Goal: Information Seeking & Learning: Learn about a topic

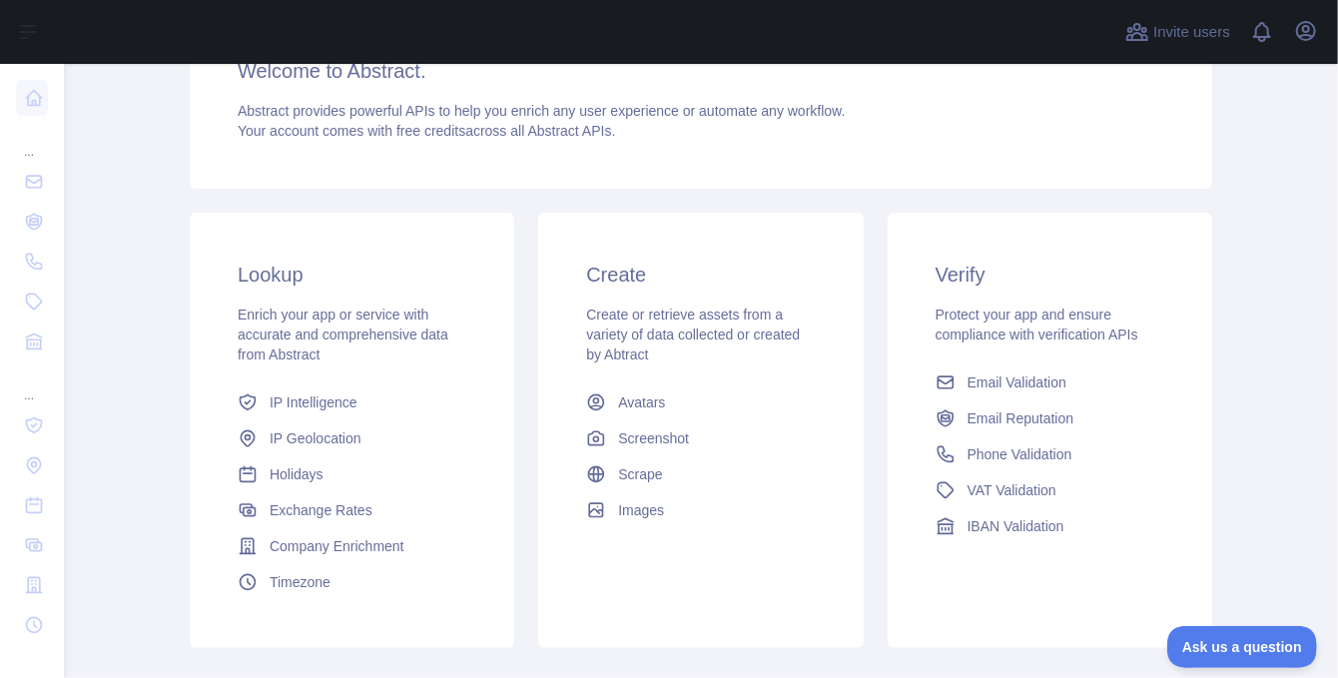
scroll to position [315, 0]
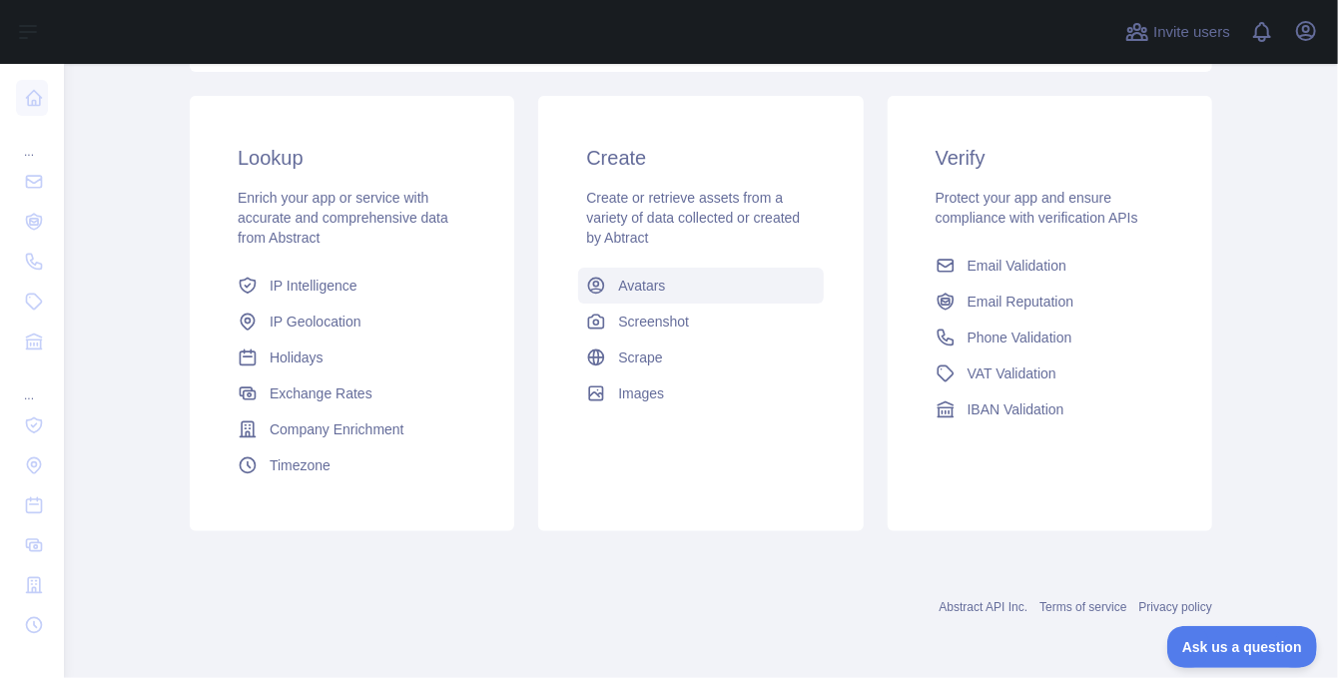
click at [618, 281] on span "Avatars" at bounding box center [641, 286] width 47 height 20
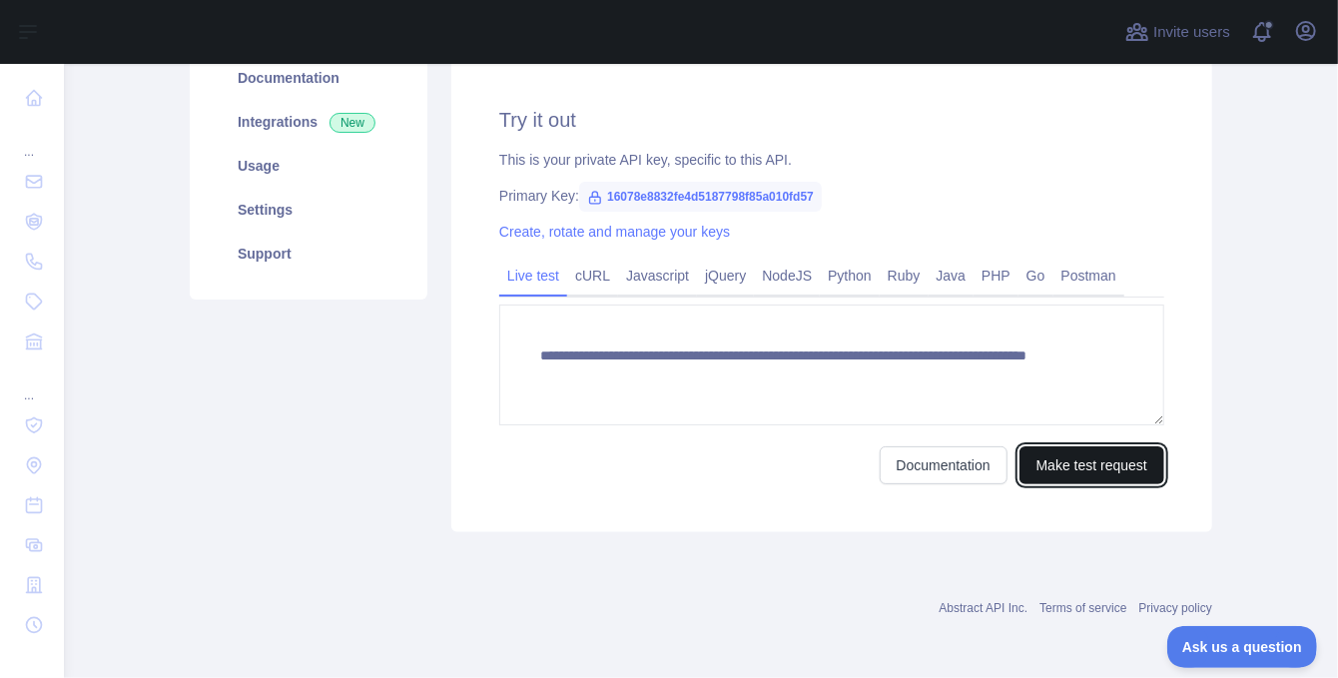
click at [1041, 446] on button "Make test request" at bounding box center [1091, 465] width 145 height 38
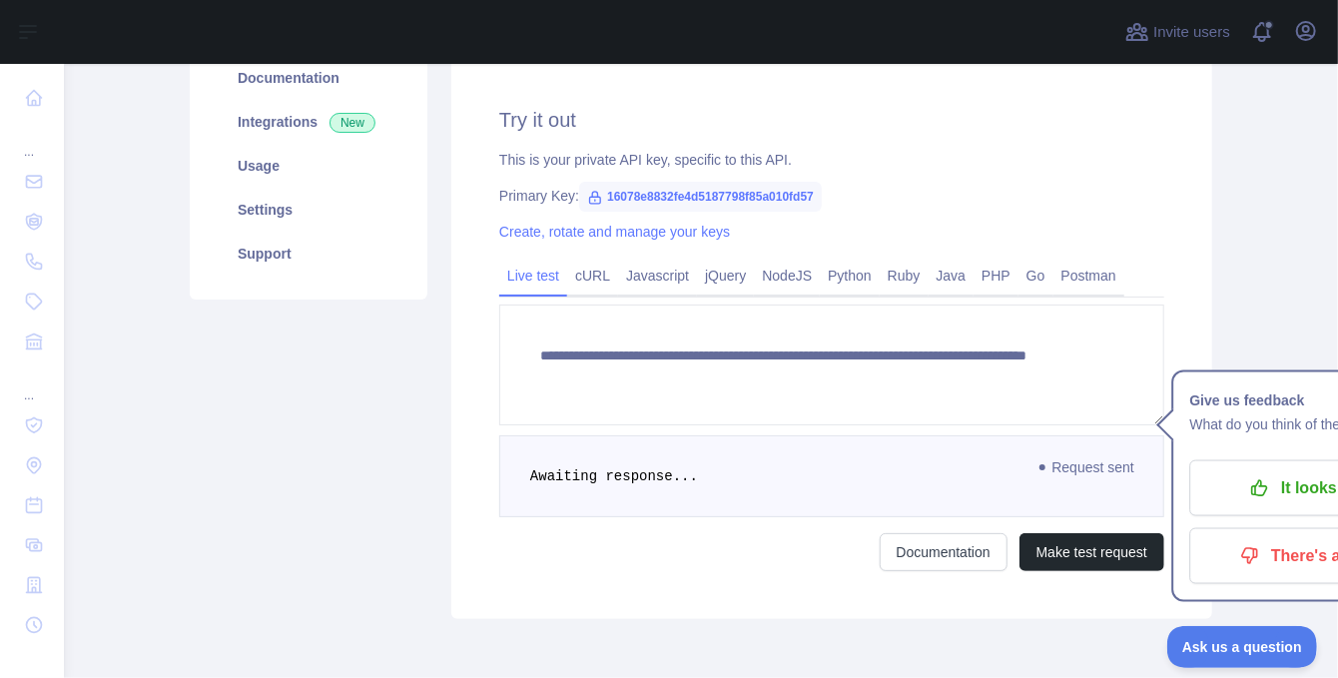
click at [387, 407] on div "Pricing Try it out Documentation Integrations New Usage Settings Support" at bounding box center [309, 281] width 262 height 675
drag, startPoint x: 387, startPoint y: 407, endPoint x: 350, endPoint y: 397, distance: 38.3
click at [350, 397] on div "Pricing Try it out Documentation Integrations New Usage Settings Support" at bounding box center [309, 281] width 262 height 675
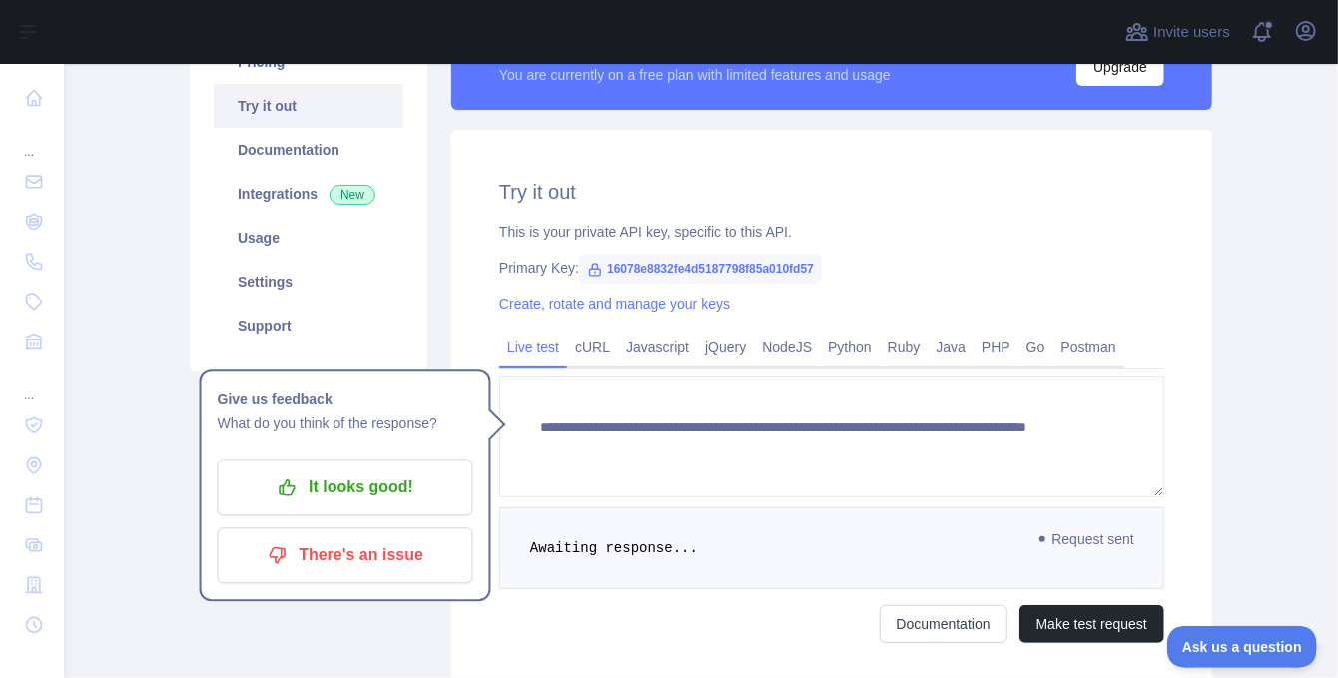
scroll to position [0, 0]
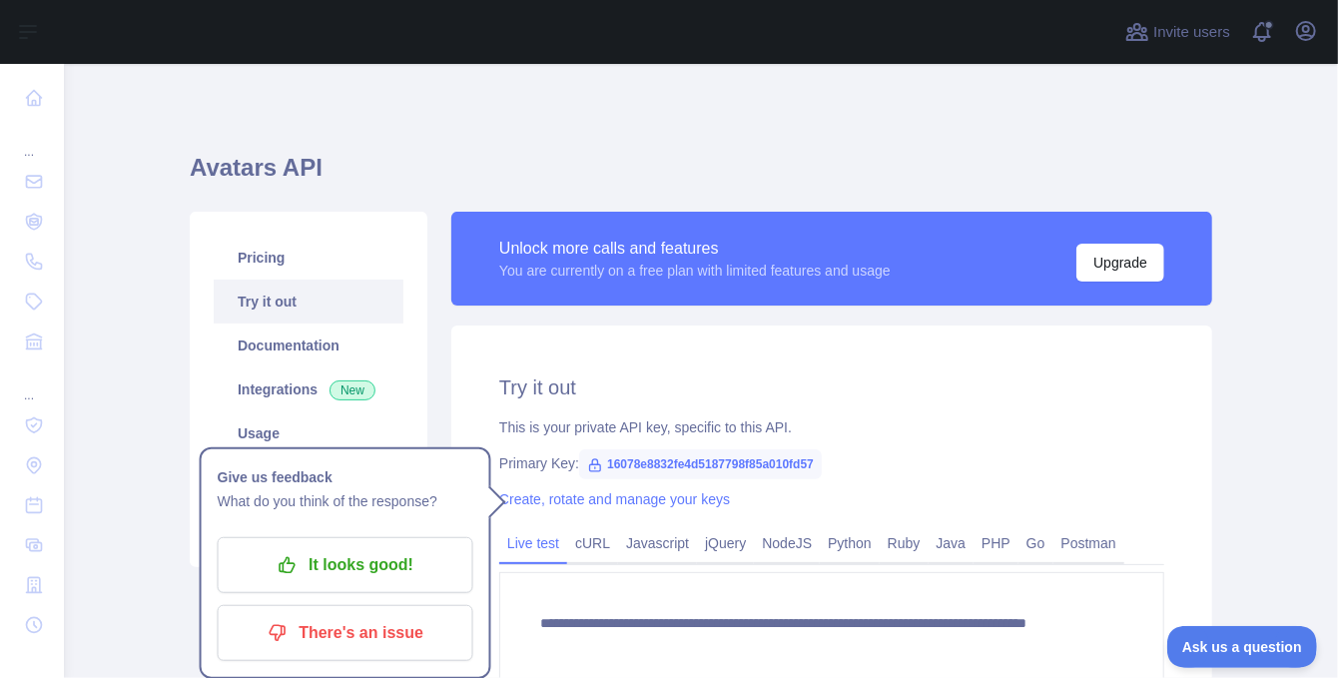
click at [766, 64] on div "**********" at bounding box center [701, 549] width 1022 height 970
click at [350, 438] on link "Usage" at bounding box center [309, 433] width 190 height 44
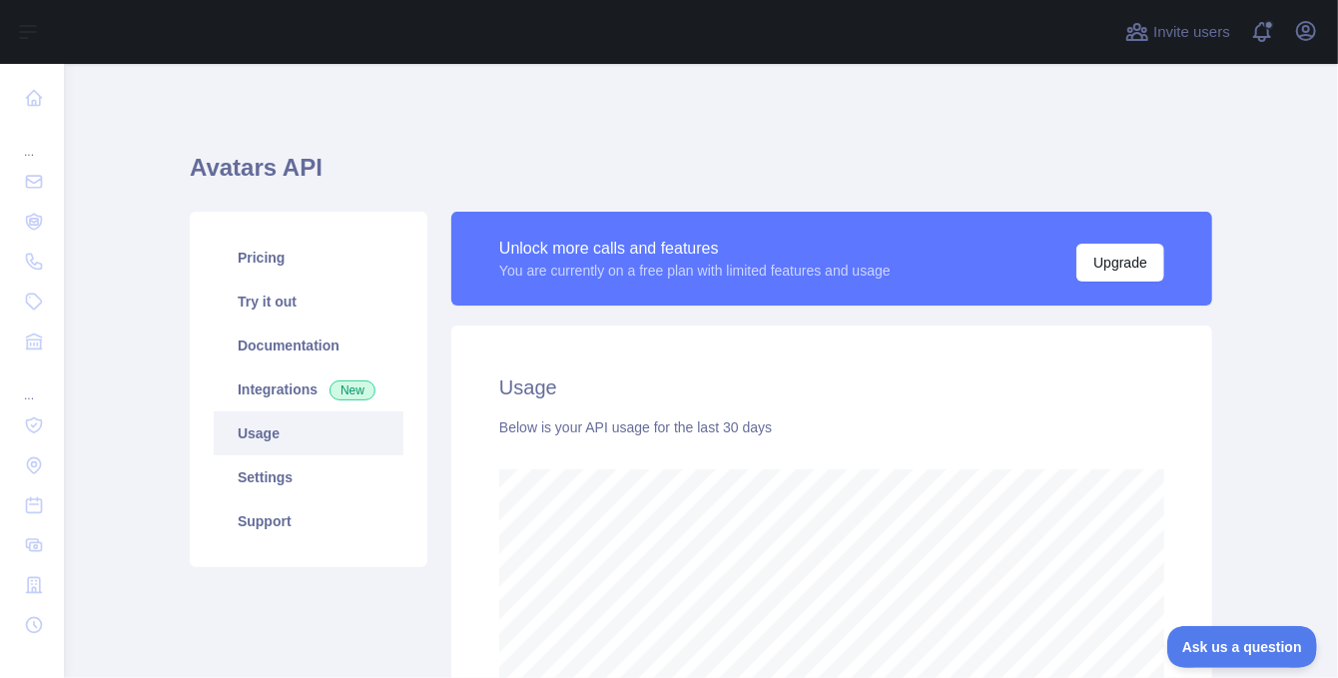
scroll to position [614, 1259]
click at [329, 386] on span "New" at bounding box center [352, 390] width 46 height 20
